Goal: Task Accomplishment & Management: Manage account settings

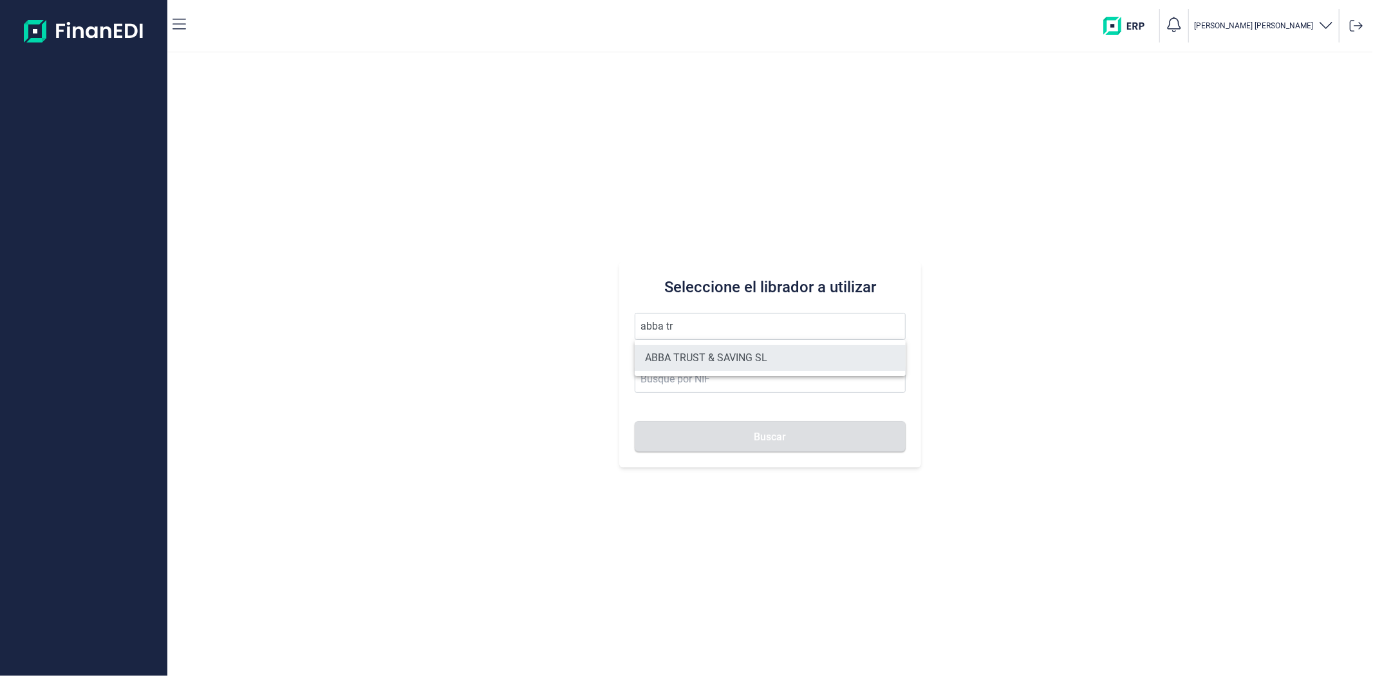
click at [719, 352] on li "ABBA TRUST & SAVING SL" at bounding box center [770, 358] width 270 height 26
type input "ABBA TRUST & SAVING SL"
type input "B40640138"
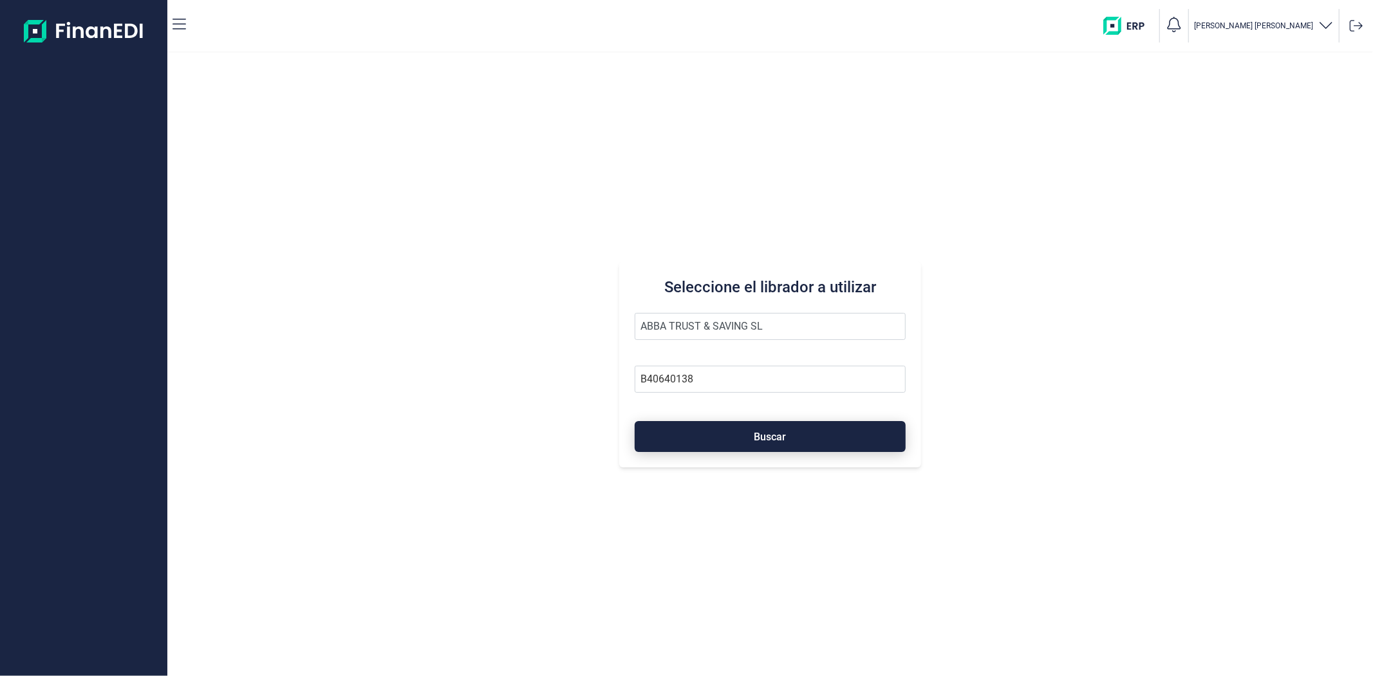
click at [725, 434] on button "Buscar" at bounding box center [770, 436] width 270 height 31
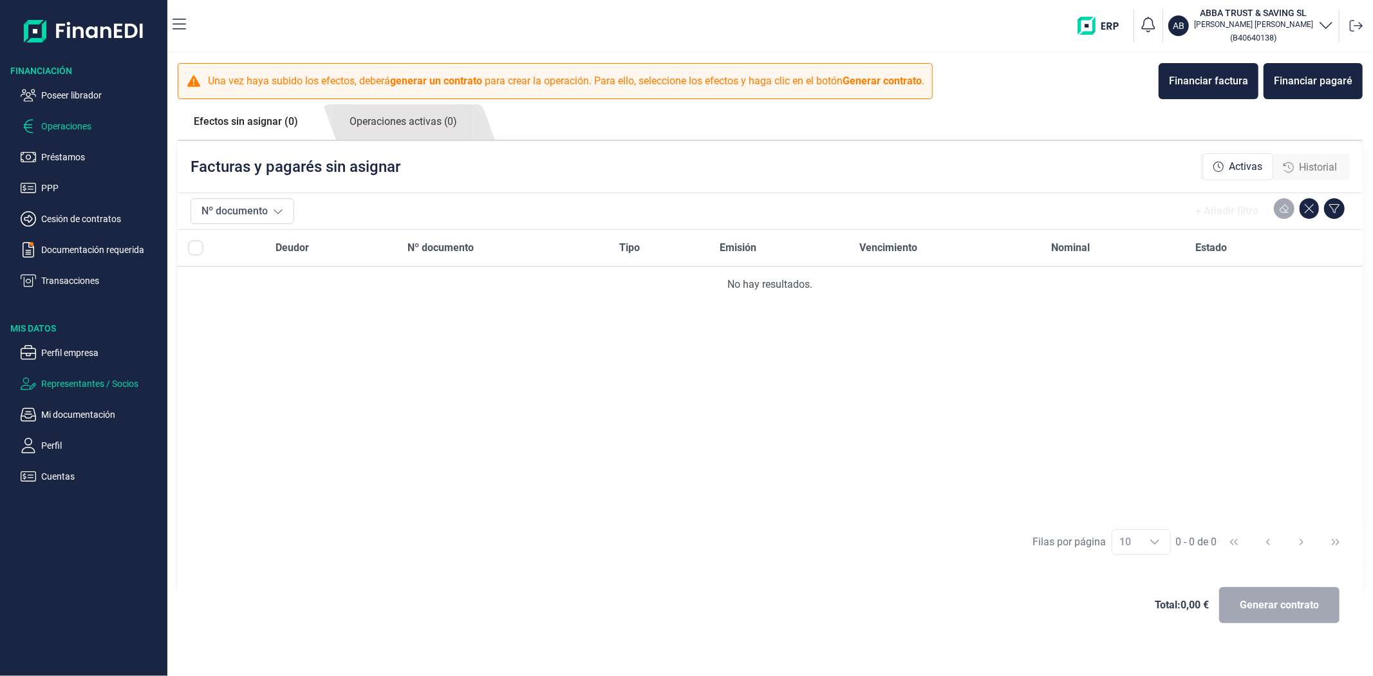
click at [79, 387] on p "Representantes / Socios" at bounding box center [101, 383] width 121 height 15
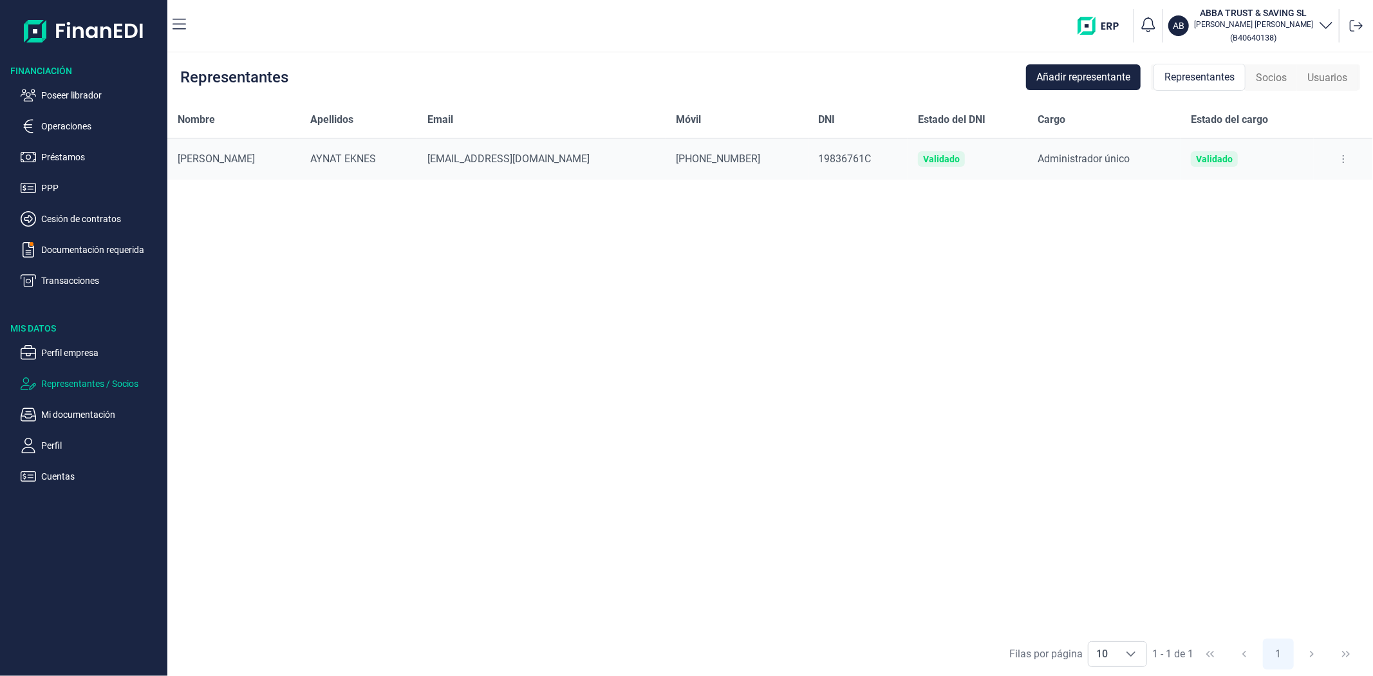
click at [1342, 158] on icon at bounding box center [1342, 159] width 1 height 8
click at [1321, 193] on span "Editar representante" at bounding box center [1291, 191] width 82 height 13
select select "ES"
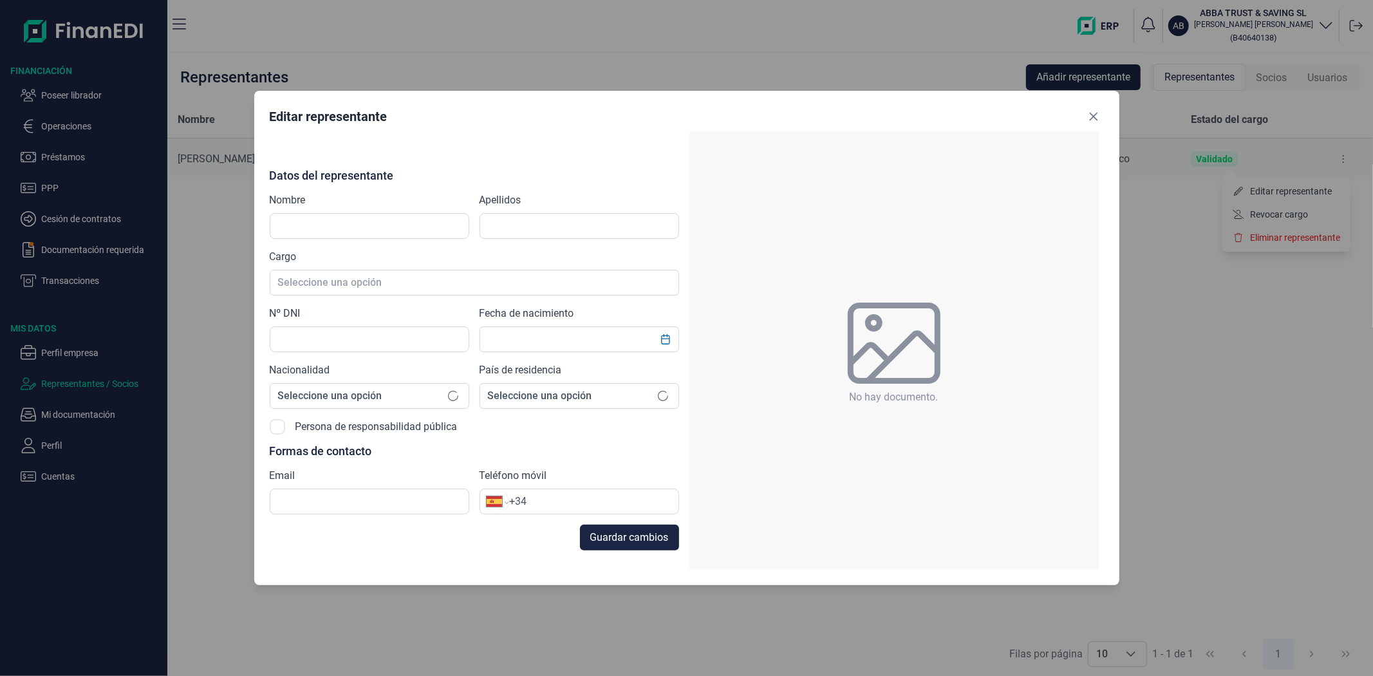
type input "ANTONIO"
type input "AYNAT EKNES"
type input "19836761C"
type input "xevi@scdinvest.com"
type input "+34 635 64 92 71"
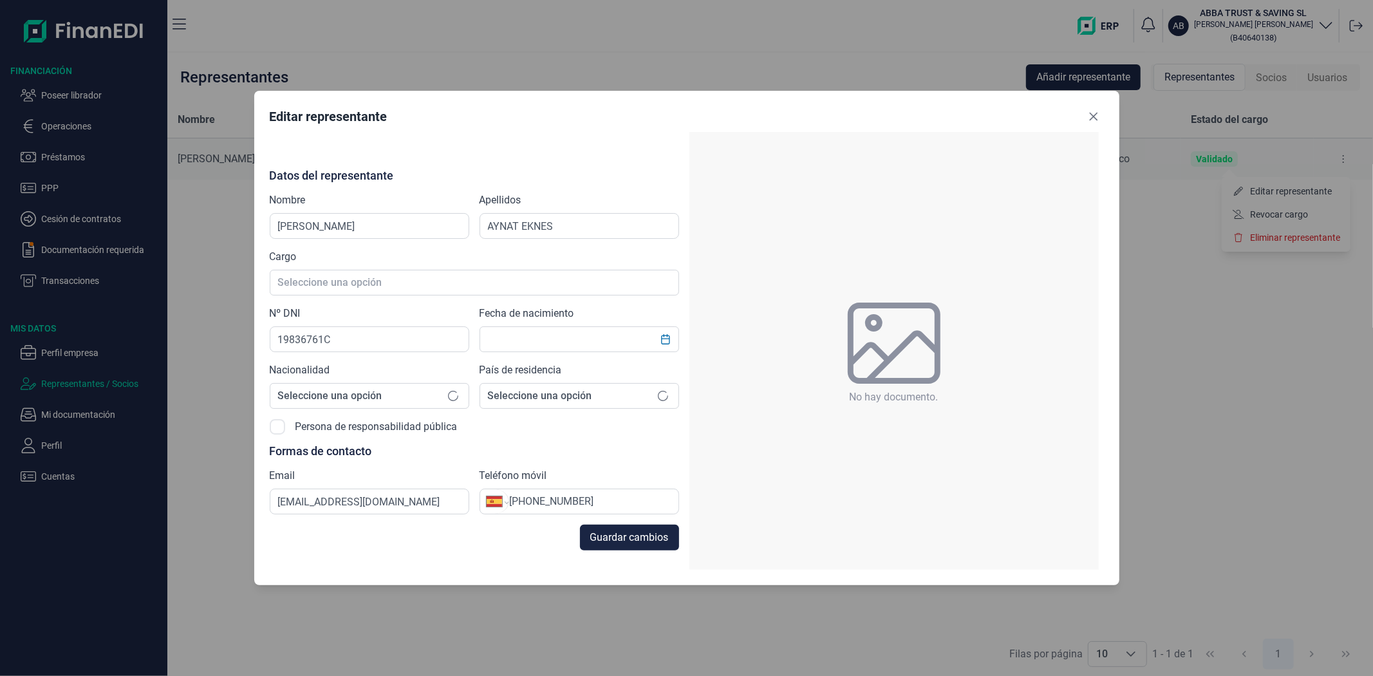
type input "16/05/1959"
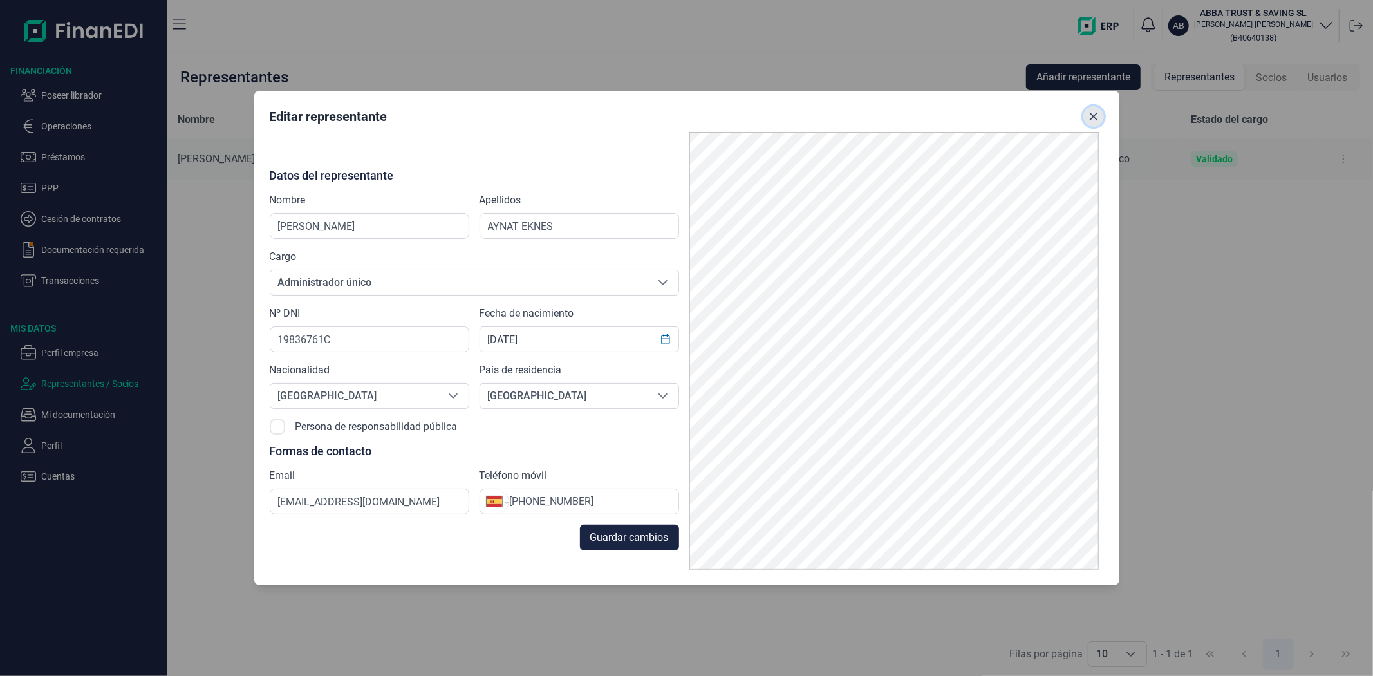
click at [1097, 117] on icon "Close" at bounding box center [1093, 116] width 10 height 10
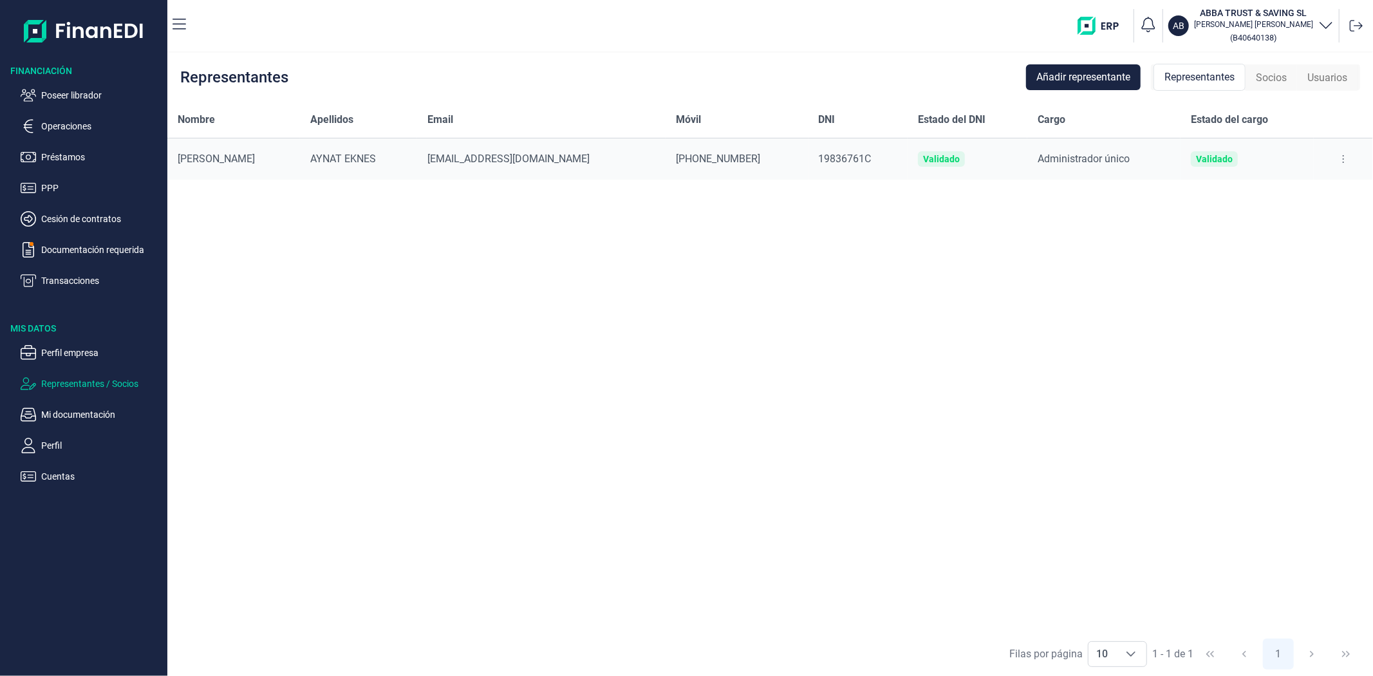
click at [1342, 157] on icon at bounding box center [1343, 159] width 3 height 10
click at [1273, 216] on span "Revocar cargo" at bounding box center [1279, 214] width 58 height 13
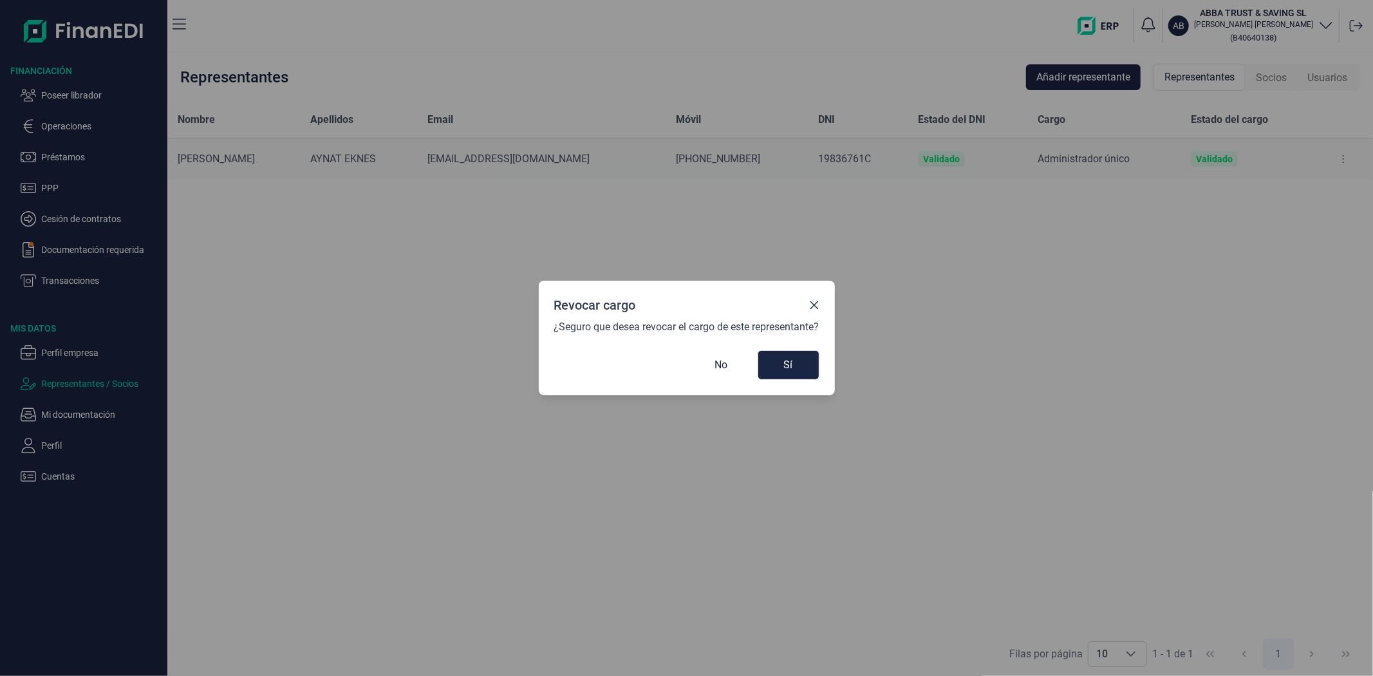
click at [808, 303] on div "Revocar cargo" at bounding box center [686, 307] width 265 height 23
click at [812, 306] on icon "Close" at bounding box center [814, 305] width 10 height 10
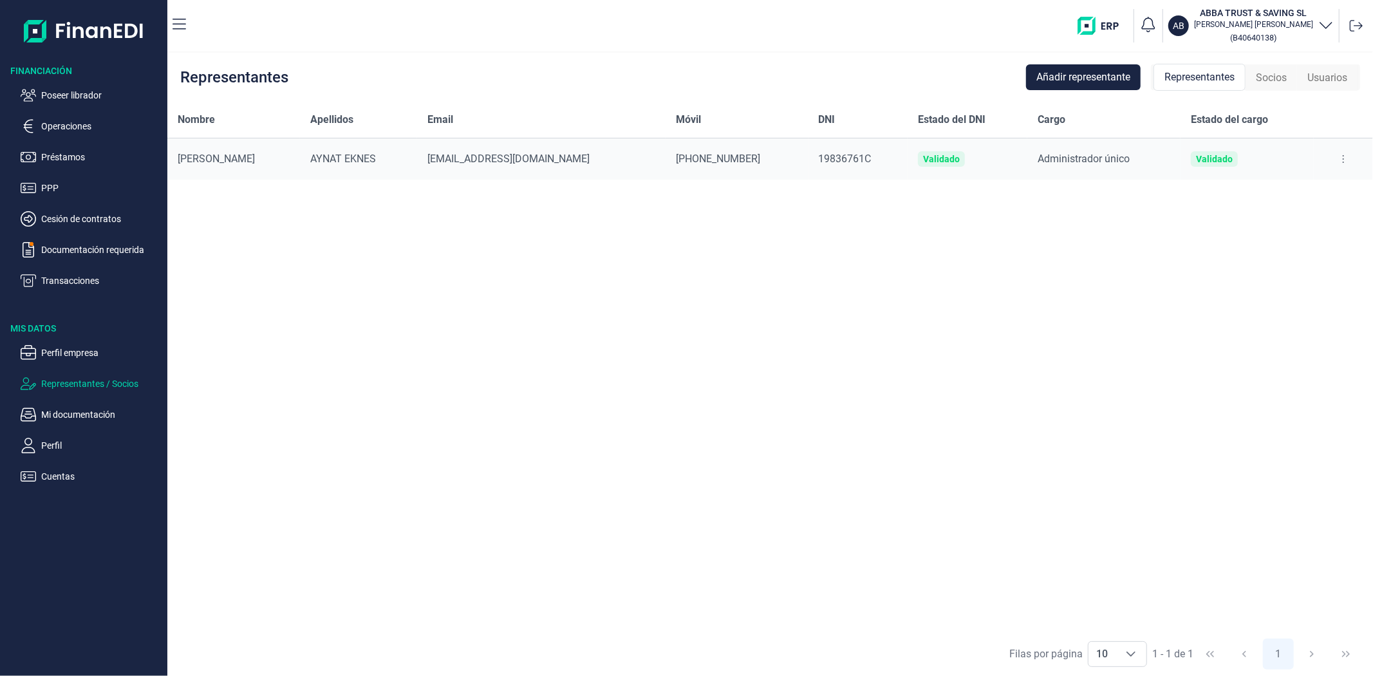
click at [813, 301] on div "Nombre Apellidos Email Móvil DNI Estado del DNI Cargo Estado del cargo ANTONIO …" at bounding box center [769, 367] width 1205 height 530
click at [1352, 156] on div at bounding box center [1343, 159] width 39 height 21
click at [1331, 157] on button at bounding box center [1342, 159] width 23 height 21
click at [1316, 187] on span "Editar representante" at bounding box center [1291, 191] width 82 height 13
select select "ES"
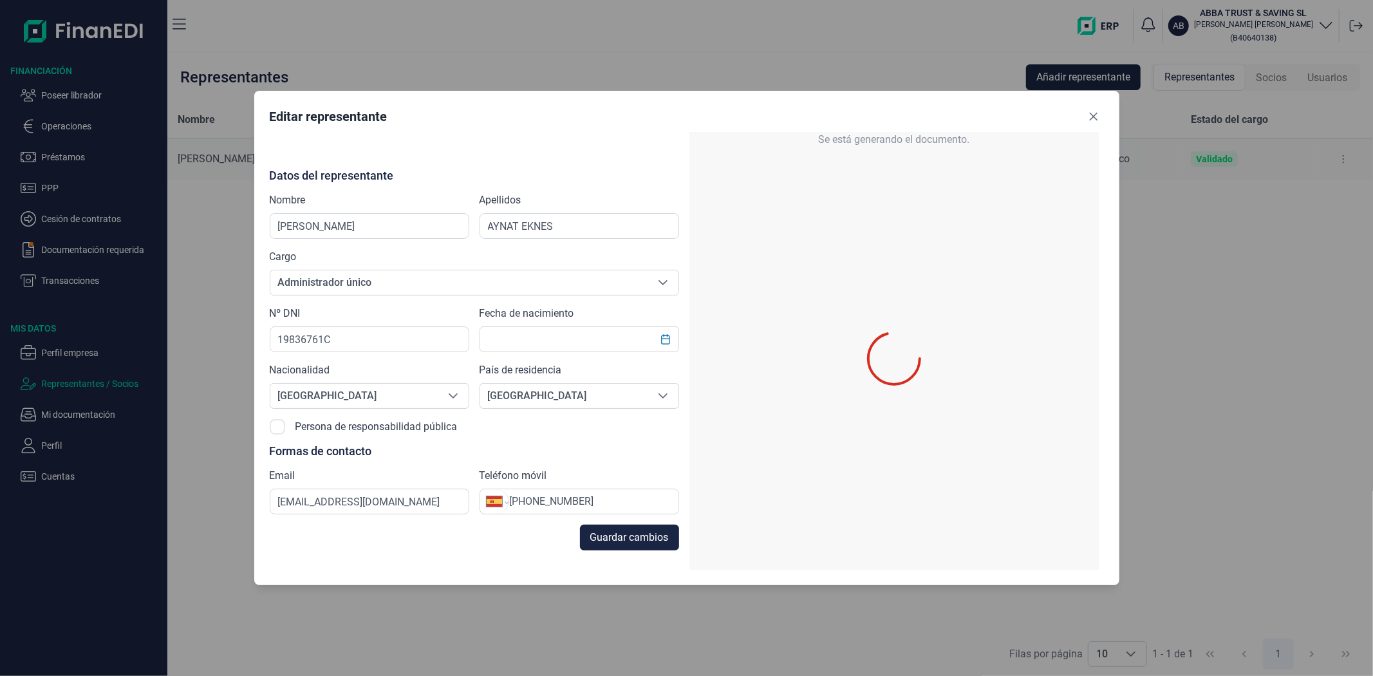
type input "16/05/1959"
click at [1094, 119] on icon "Close" at bounding box center [1093, 116] width 10 height 10
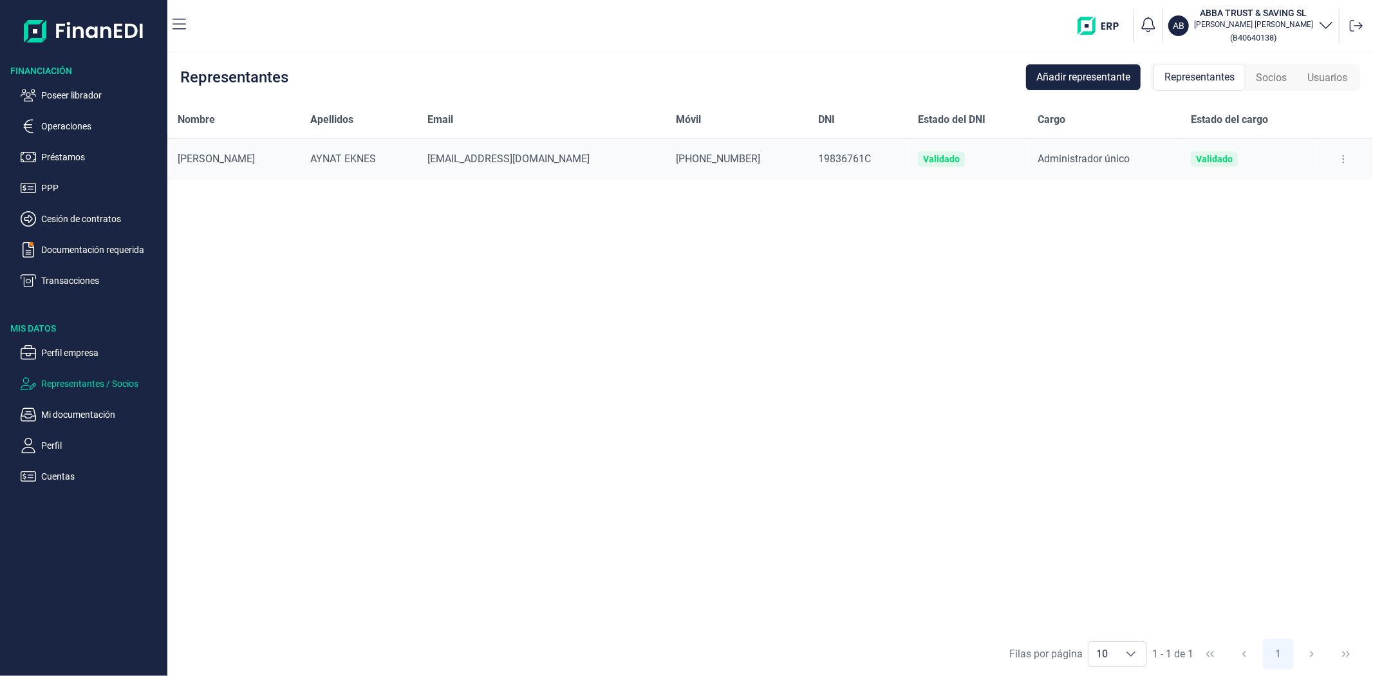
click at [601, 282] on div "Nombre Apellidos Email Móvil DNI Estado del DNI Cargo Estado del cargo ANTONIO …" at bounding box center [769, 367] width 1205 height 530
click at [1348, 157] on button at bounding box center [1342, 159] width 23 height 21
click at [1328, 187] on span "Editar representante" at bounding box center [1291, 191] width 82 height 13
select select "ES"
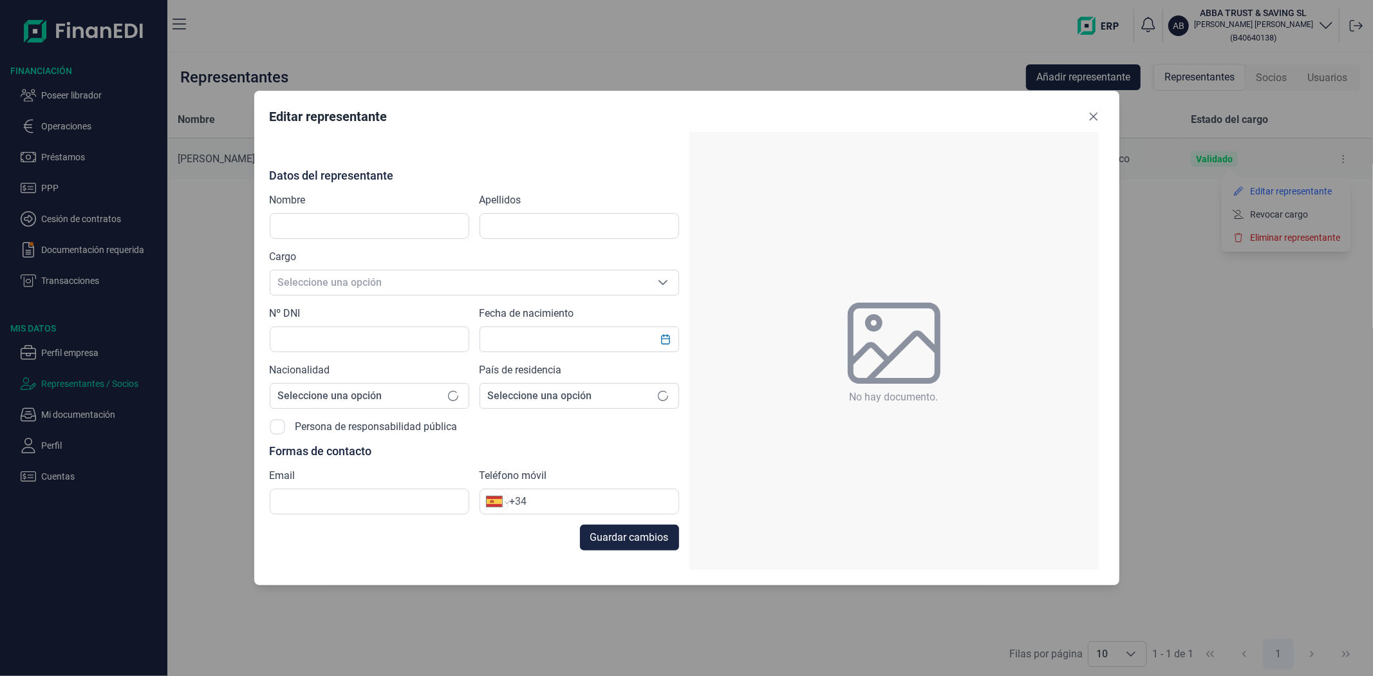
type input "ANTONIO"
type input "AYNAT EKNES"
type input "19836761C"
type input "xevi@scdinvest.com"
type input "+34 635 64 92 71"
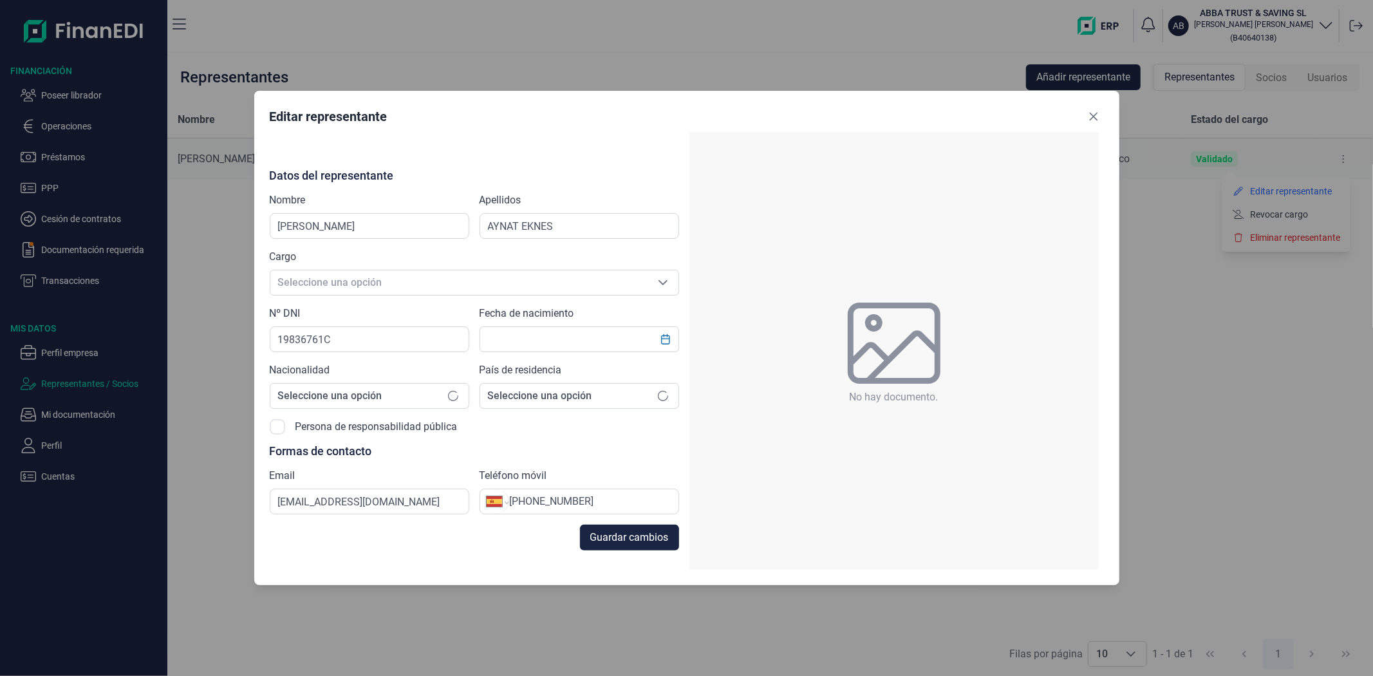
type input "16/05/1959"
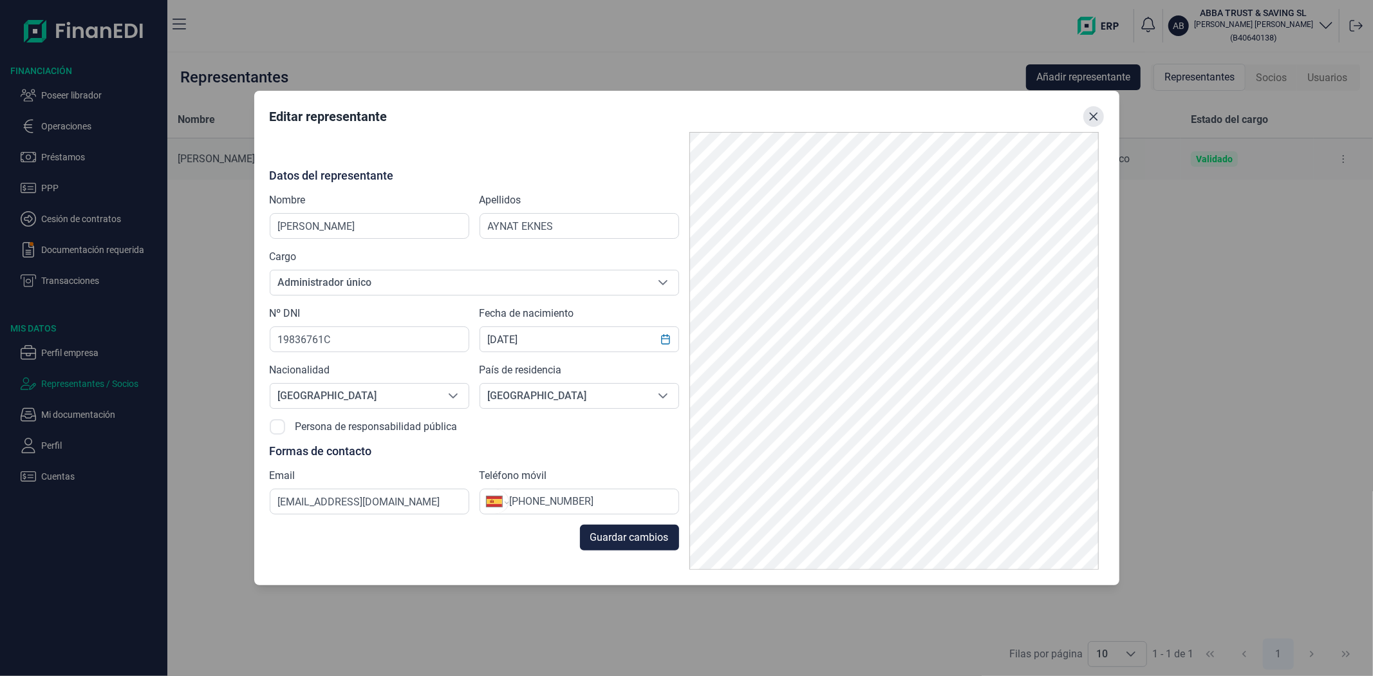
click at [1095, 114] on icon "Close" at bounding box center [1093, 117] width 8 height 8
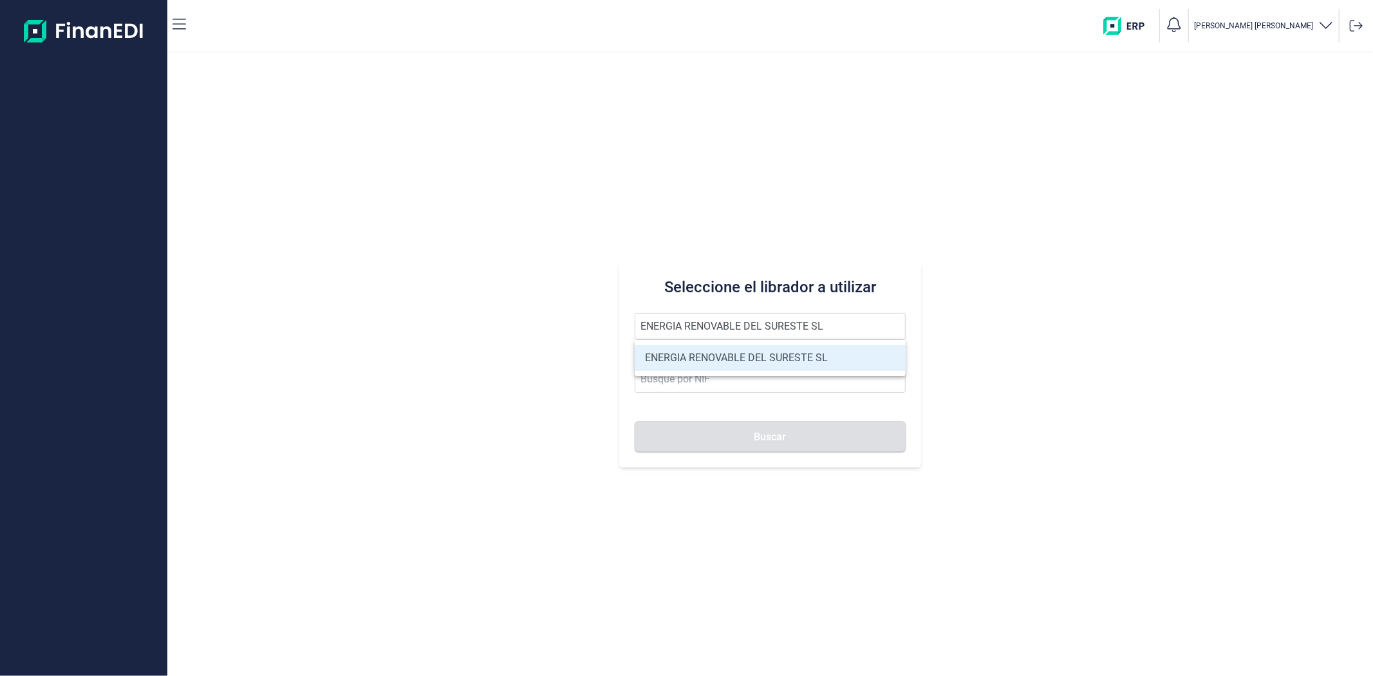
type input "ENERGIA RENOVABLE DEL SURESTE SL"
click at [689, 359] on li "ENERGIA RENOVABLE DEL SURESTE SL" at bounding box center [770, 358] width 270 height 26
type input "B05548565"
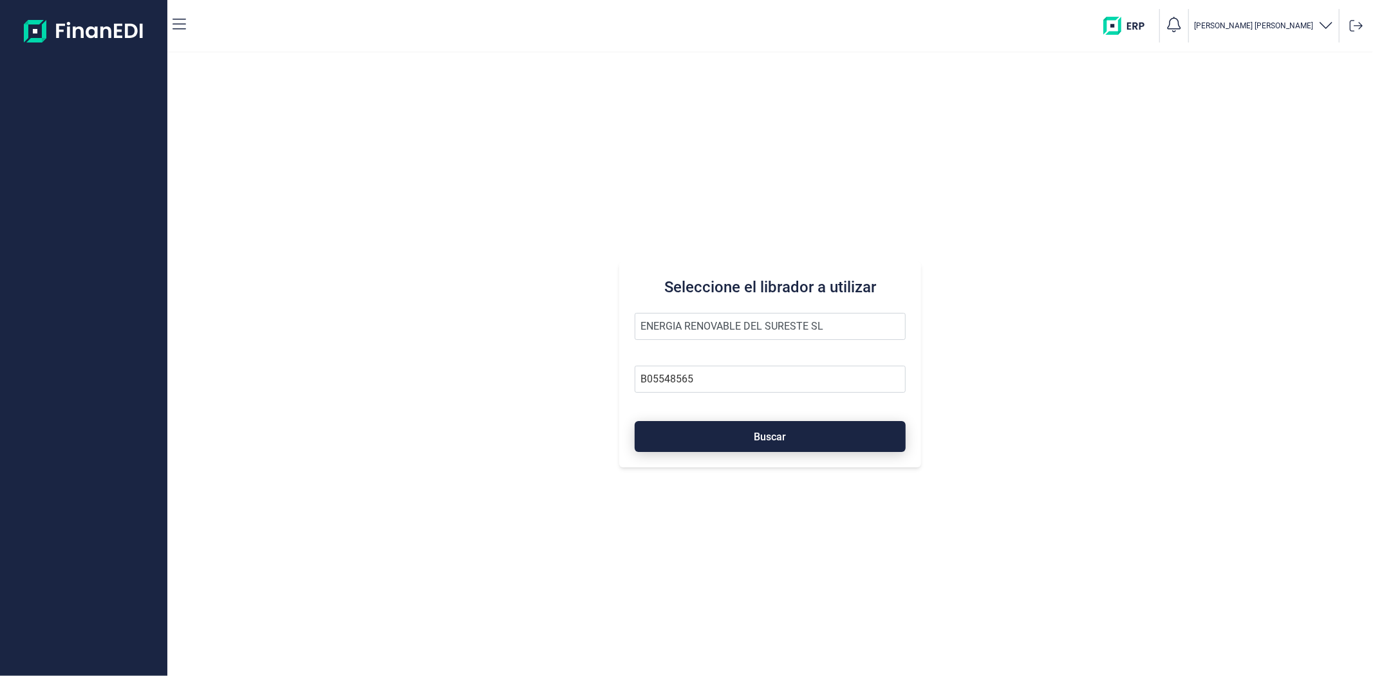
click at [700, 434] on button "Buscar" at bounding box center [770, 436] width 270 height 31
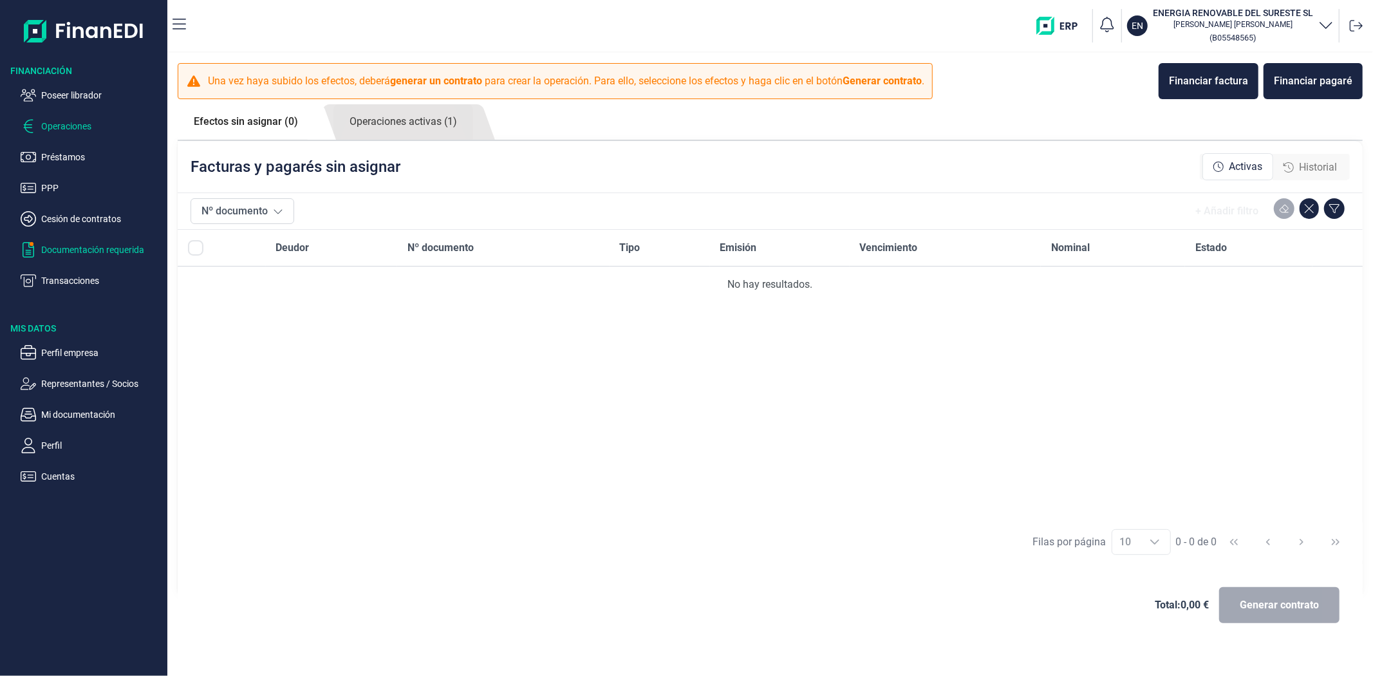
click at [88, 245] on p "Documentación requerida" at bounding box center [101, 249] width 121 height 15
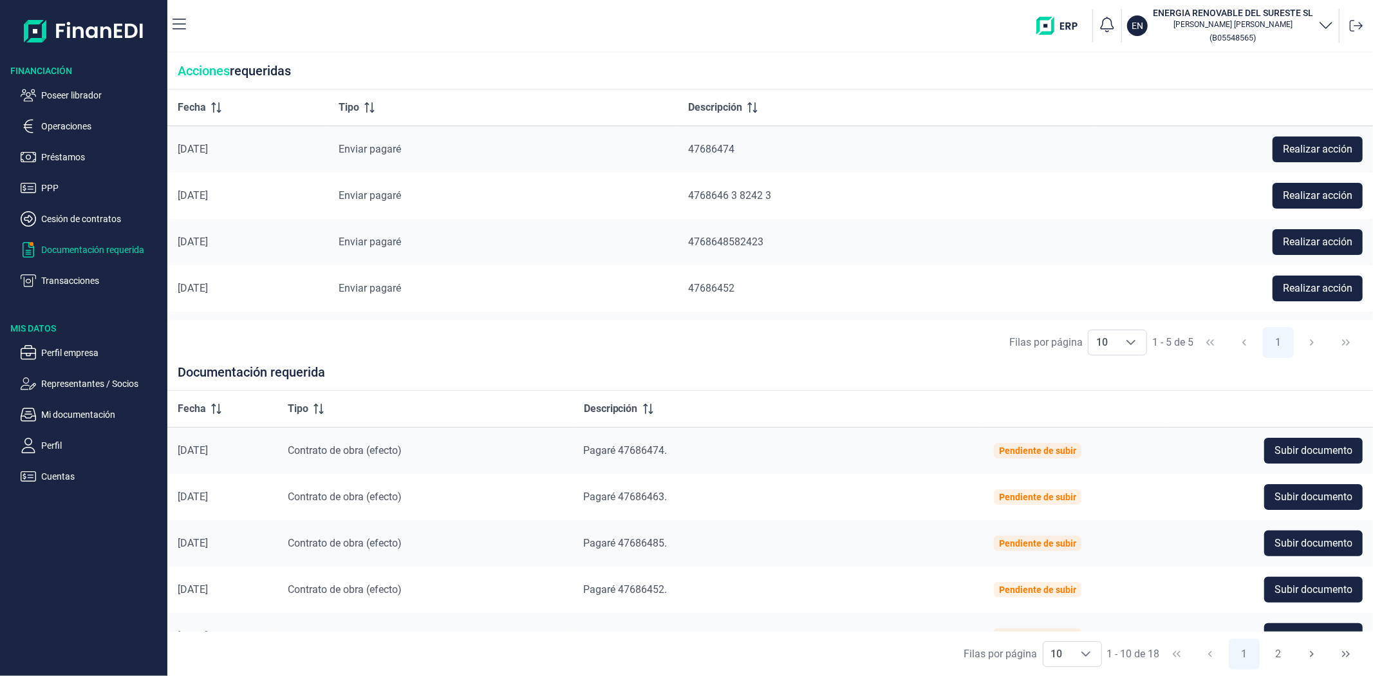
drag, startPoint x: 438, startPoint y: 370, endPoint x: 423, endPoint y: 290, distance: 81.8
click at [440, 370] on div "Documentación requerida" at bounding box center [769, 377] width 1205 height 26
click at [587, 343] on div "[PERSON_NAME] por página 10 10 10 1 - 5 de 5 1" at bounding box center [769, 342] width 1205 height 44
drag, startPoint x: 718, startPoint y: 362, endPoint x: 712, endPoint y: 357, distance: 8.2
click at [712, 357] on div "[PERSON_NAME] por página 10 10 10 1 - 5 de 5 1" at bounding box center [769, 342] width 1205 height 44
